Goal: Navigation & Orientation: Find specific page/section

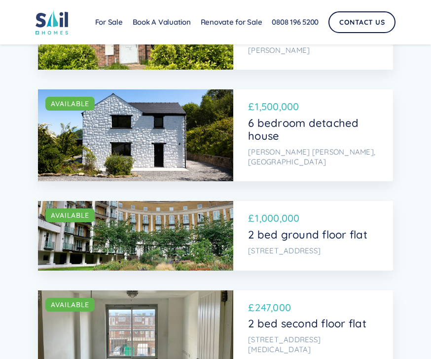
scroll to position [4579, 0]
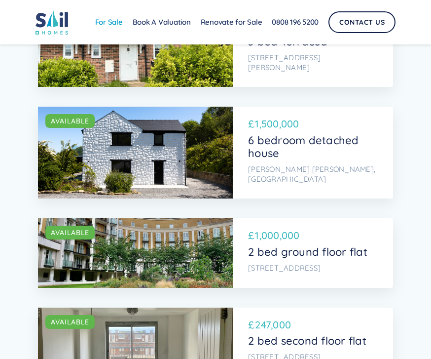
click at [118, 27] on link "For Sale" at bounding box center [109, 22] width 38 height 20
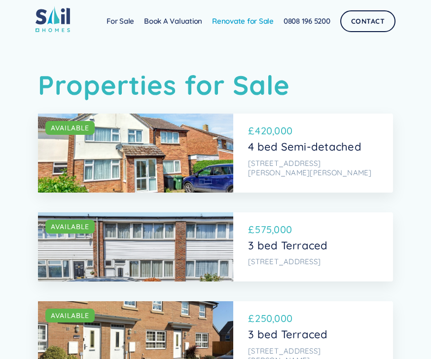
click at [238, 24] on link "Renovate for Sale" at bounding box center [243, 21] width 72 height 20
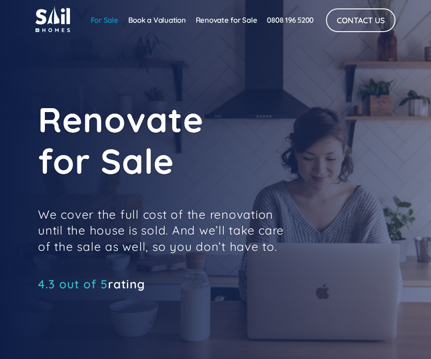
click at [103, 20] on link "For Sale" at bounding box center [105, 20] width 38 height 20
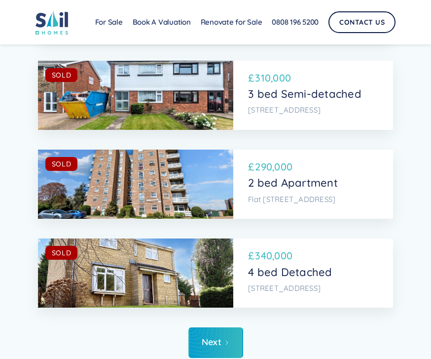
scroll to position [5618, 0]
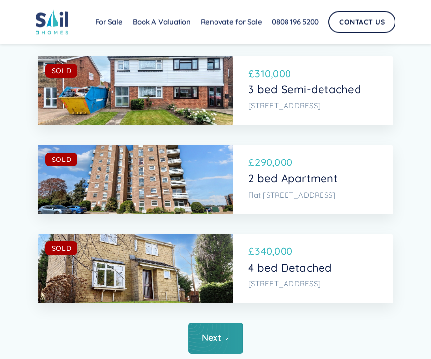
click at [223, 323] on link "Next" at bounding box center [216, 338] width 55 height 31
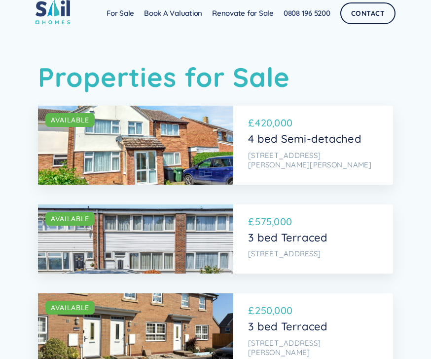
scroll to position [6, 0]
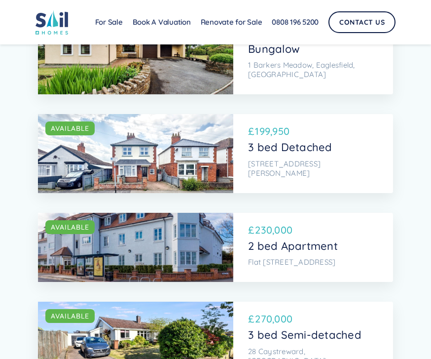
scroll to position [1915, 0]
